Goal: Task Accomplishment & Management: Manage account settings

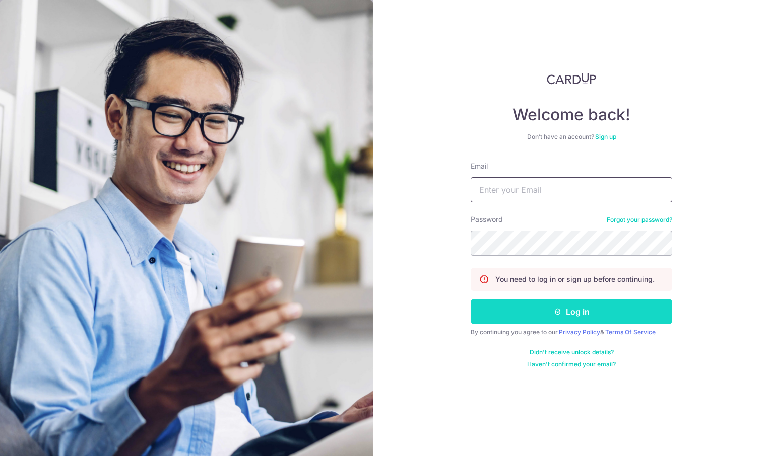
type input "[EMAIL_ADDRESS][DOMAIN_NAME]"
click at [577, 307] on button "Log in" at bounding box center [572, 311] width 202 height 25
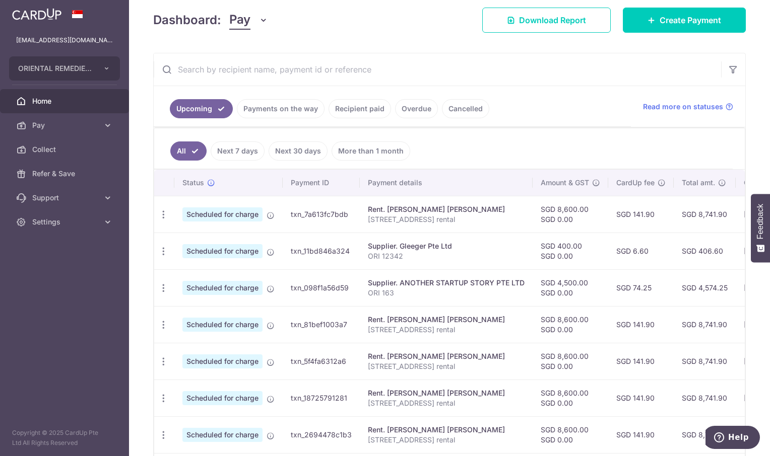
scroll to position [151, 0]
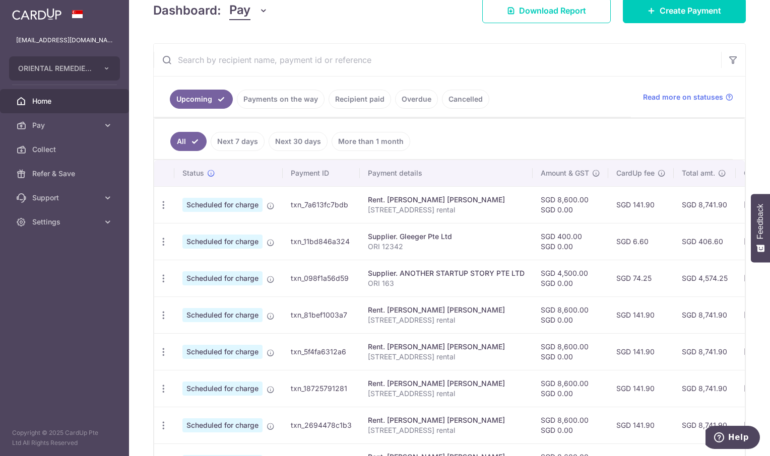
click at [289, 97] on link "Payments on the way" at bounding box center [281, 99] width 88 height 19
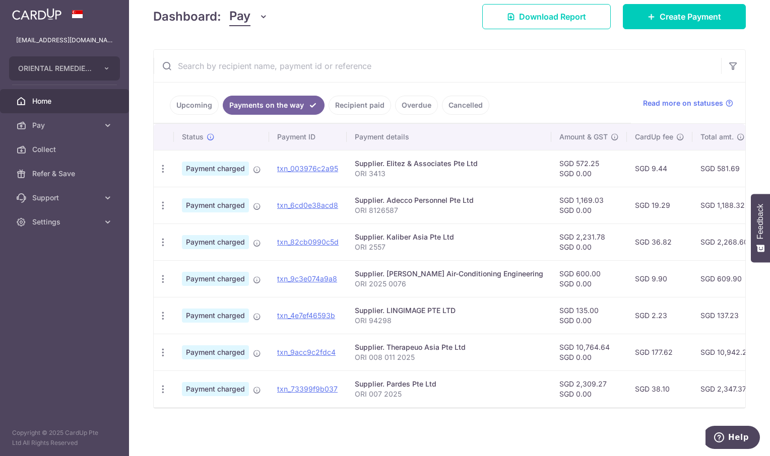
scroll to position [0, 0]
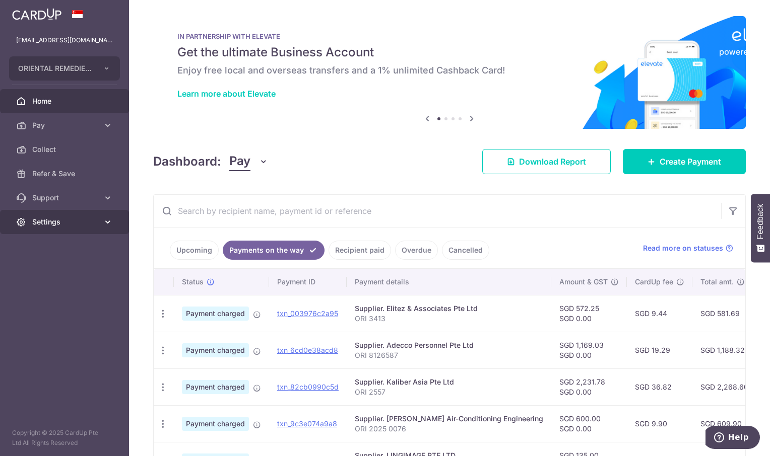
click at [42, 221] on span "Settings" at bounding box center [65, 222] width 66 height 10
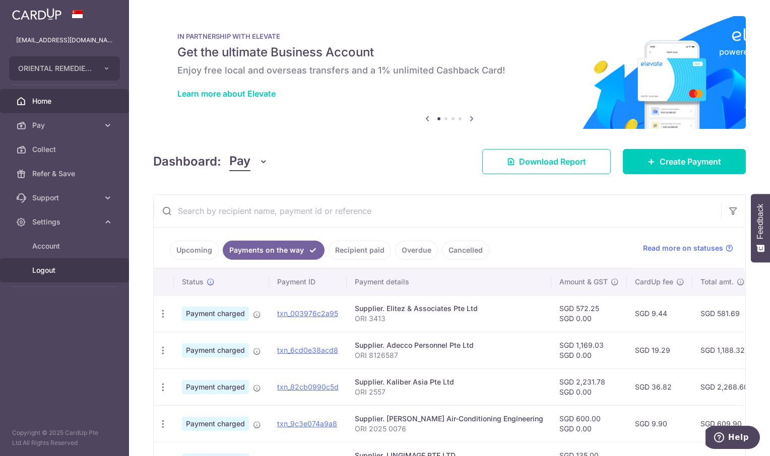
click at [48, 271] on span "Logout" at bounding box center [65, 270] width 66 height 10
